Goal: Task Accomplishment & Management: Use online tool/utility

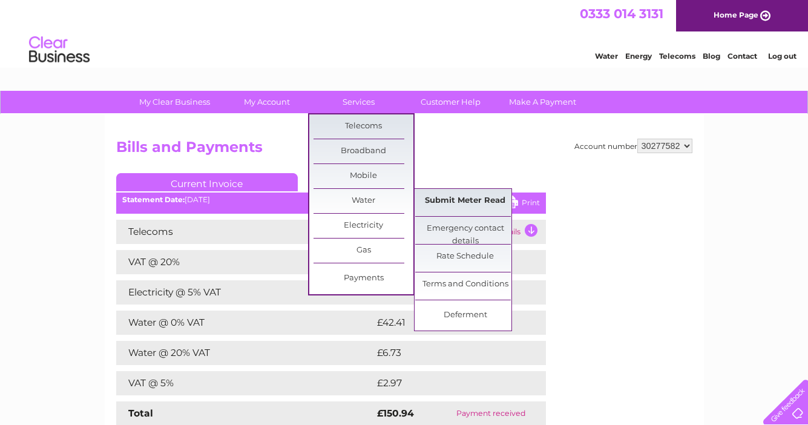
click at [443, 196] on link "Submit Meter Read" at bounding box center [465, 201] width 100 height 24
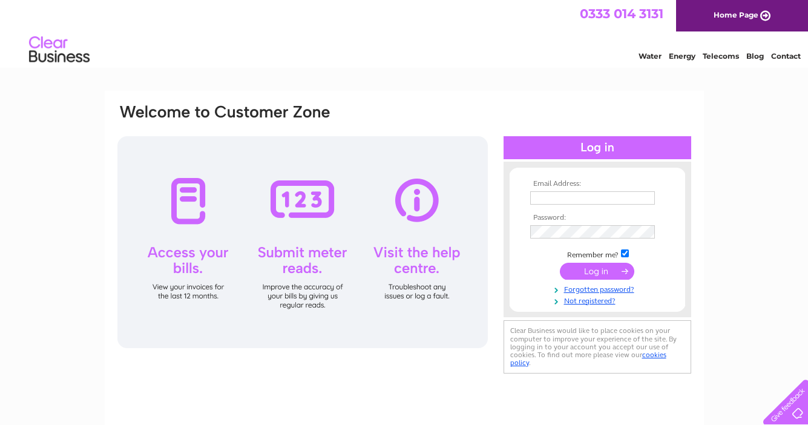
type input "info@josloanes.co.uk"
click at [604, 266] on input "submit" at bounding box center [597, 271] width 74 height 17
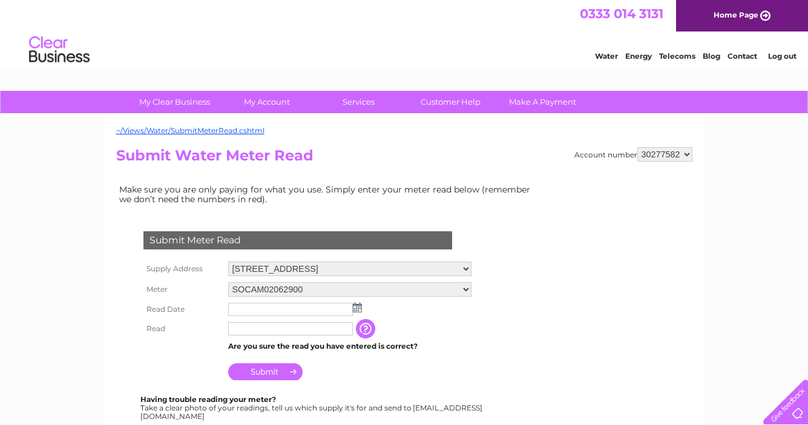
click at [355, 306] on img at bounding box center [357, 308] width 9 height 10
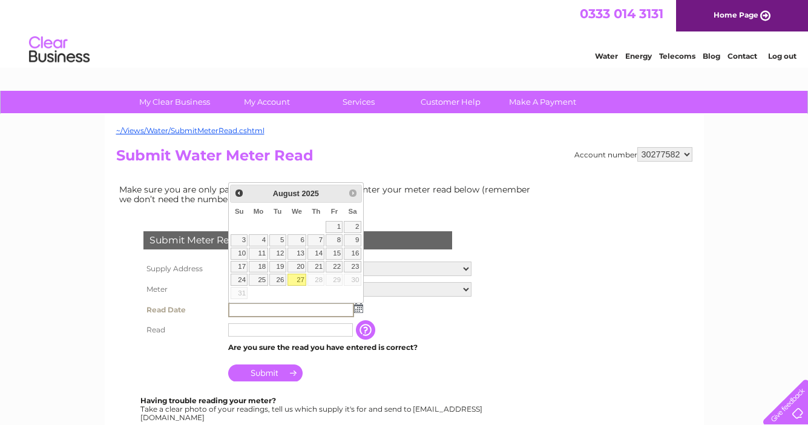
click at [297, 278] on link "27" at bounding box center [296, 279] width 19 height 12
type input "2025/08/27"
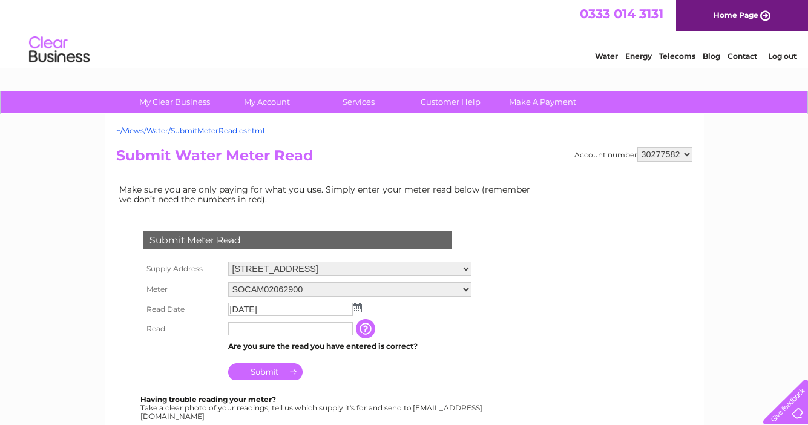
click at [286, 330] on input "text" at bounding box center [290, 328] width 125 height 13
type input "0169"
click at [263, 372] on input "Submit" at bounding box center [265, 371] width 74 height 17
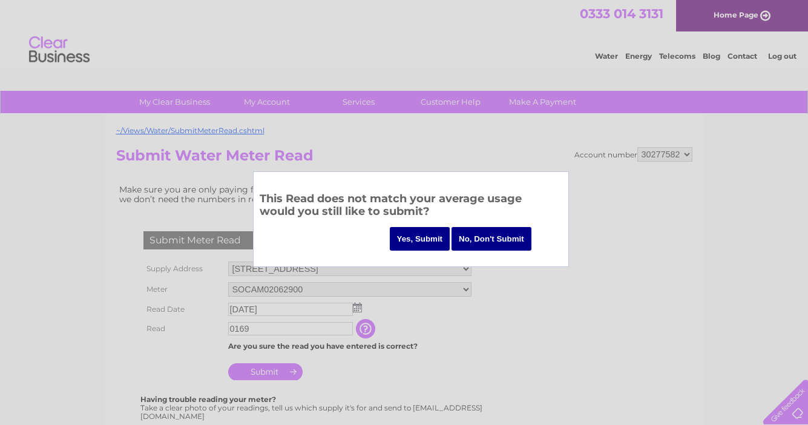
click at [422, 237] on input "Yes, Submit" at bounding box center [420, 239] width 61 height 24
